Goal: Task Accomplishment & Management: Manage account settings

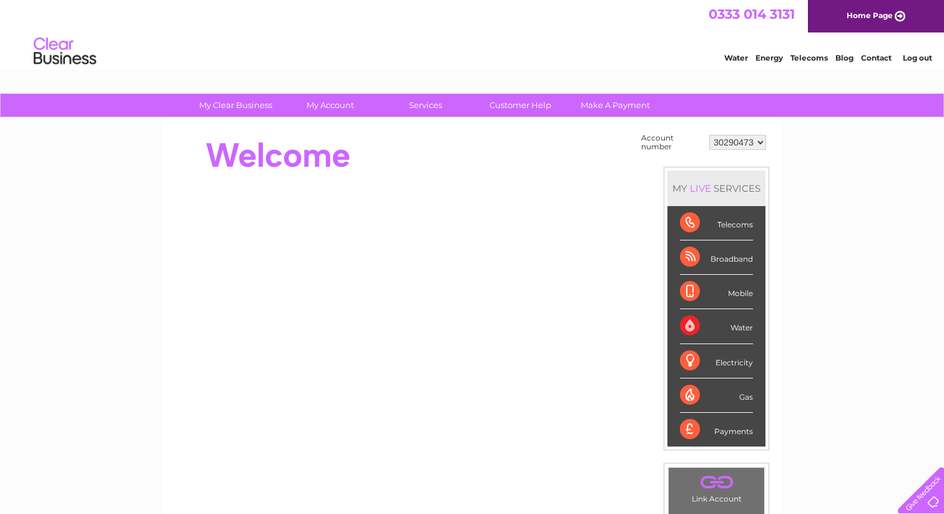
click at [916, 53] on link "Log out" at bounding box center [917, 57] width 29 height 9
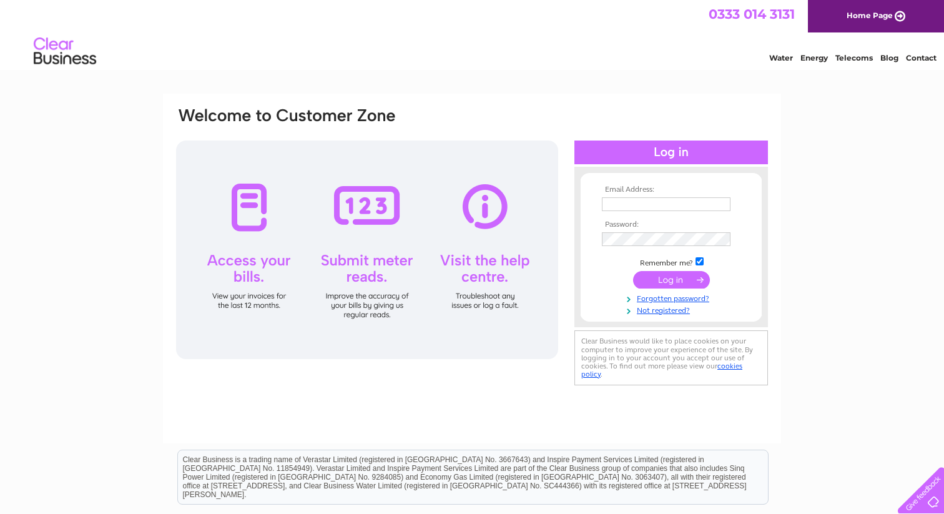
click at [647, 197] on input "text" at bounding box center [666, 204] width 129 height 14
type input "kaiirosushi@yahoo.com"
click at [672, 279] on input "submit" at bounding box center [671, 279] width 77 height 17
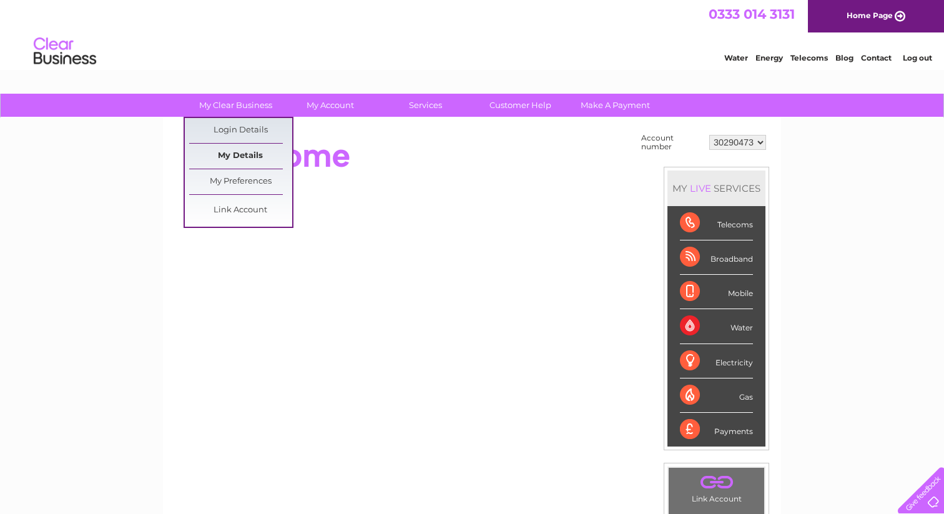
click at [242, 155] on link "My Details" at bounding box center [240, 156] width 103 height 25
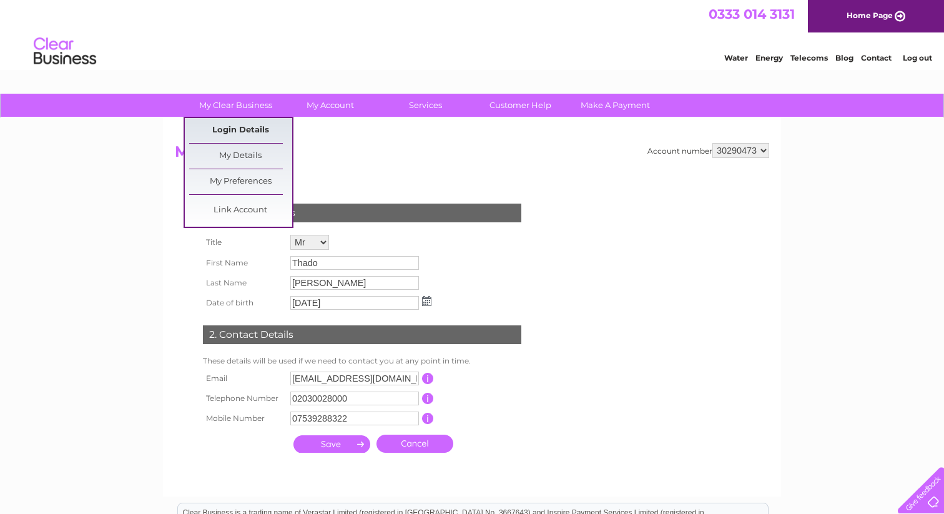
click at [243, 132] on link "Login Details" at bounding box center [240, 130] width 103 height 25
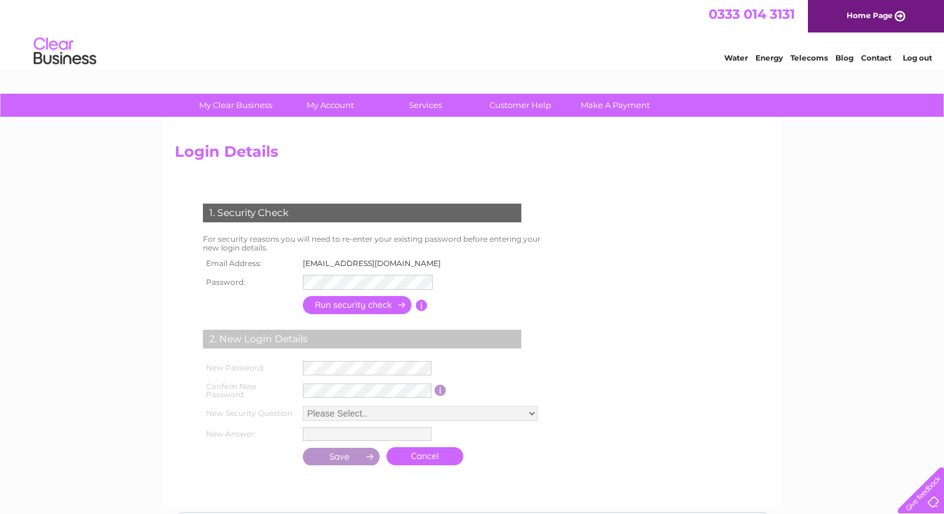
click at [356, 295] on td at bounding box center [358, 305] width 116 height 24
click at [356, 304] on input "button" at bounding box center [358, 304] width 110 height 18
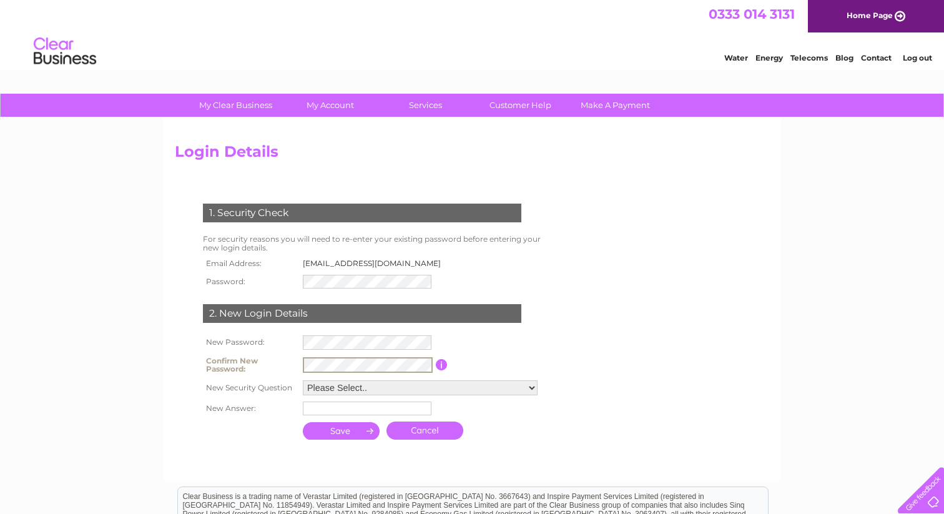
click at [350, 389] on select "Please Select.. In what town or city was your first job? In what town or city d…" at bounding box center [420, 387] width 235 height 15
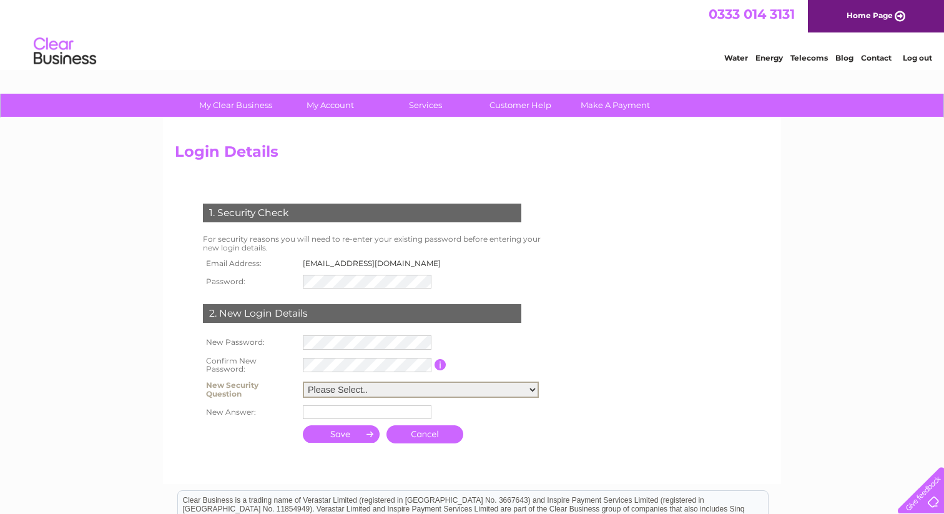
select select "6"
click at [361, 400] on tbody "New Password: Confirm New Password: Confirm your new password if you have enter…" at bounding box center [373, 377] width 346 height 90
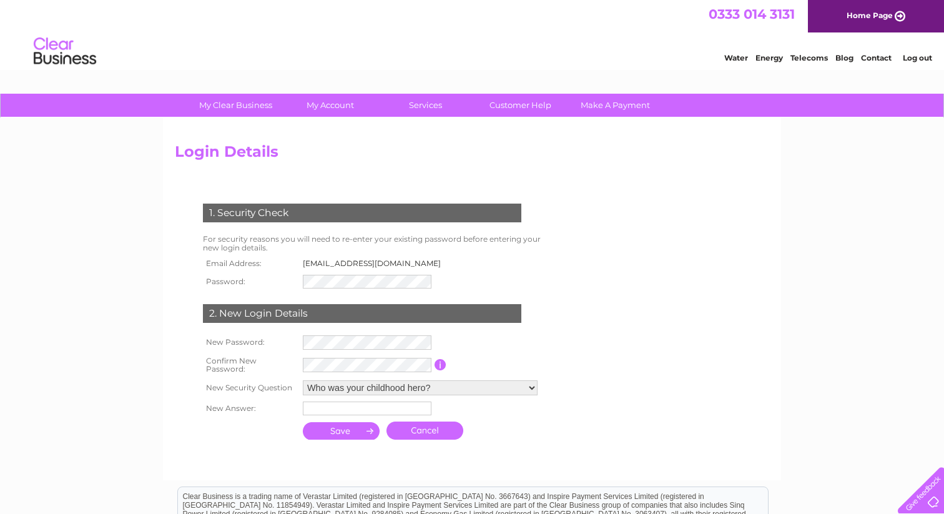
click at [361, 408] on input "text" at bounding box center [367, 408] width 129 height 14
type input "s"
type input "krish"
click at [348, 437] on input "submit" at bounding box center [341, 431] width 77 height 17
